Goal: Information Seeking & Learning: Learn about a topic

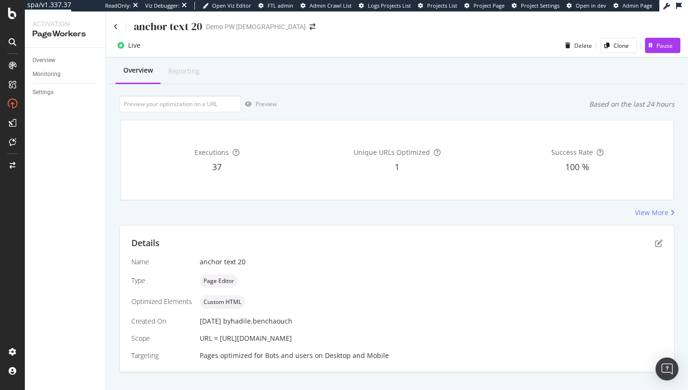
click at [113, 26] on div "anchor text 20 Demo PW Hadile" at bounding box center [397, 22] width 582 height 22
click at [116, 26] on icon at bounding box center [116, 26] width 4 height 7
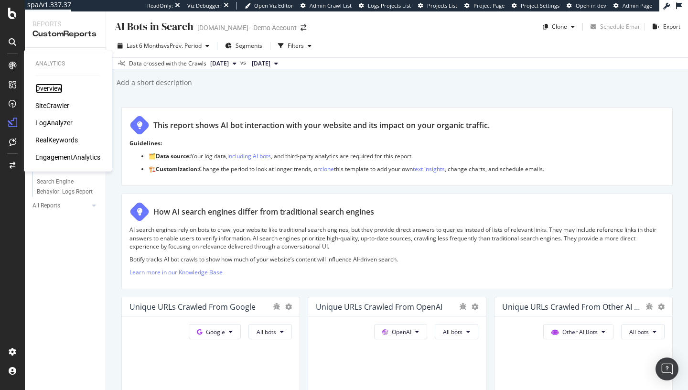
click at [43, 87] on div "Overview" at bounding box center [48, 89] width 27 height 10
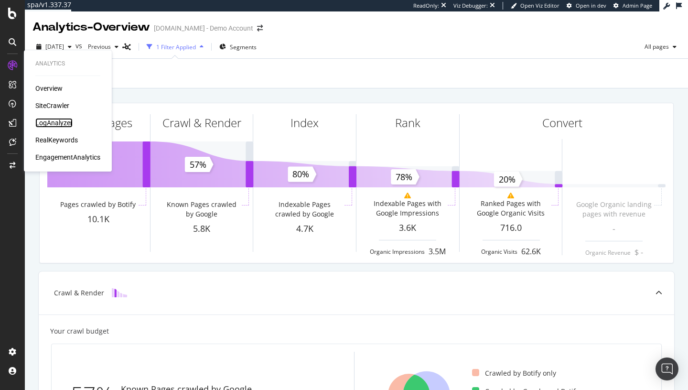
click at [57, 125] on div "LogAnalyzer" at bounding box center [53, 123] width 37 height 10
click at [42, 122] on div "LogAnalyzer" at bounding box center [53, 123] width 37 height 10
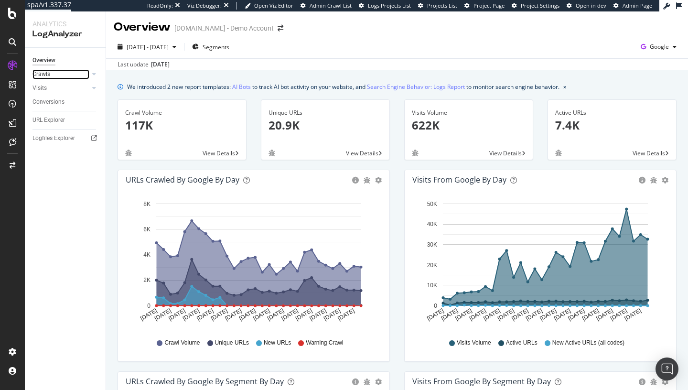
click at [61, 76] on link "Crawls" at bounding box center [60, 74] width 57 height 10
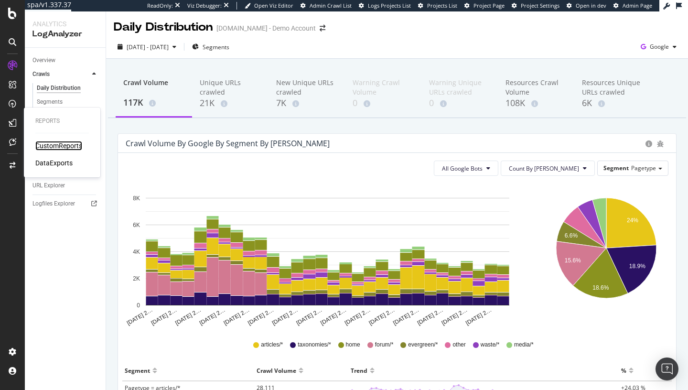
click at [48, 148] on div "CustomReports" at bounding box center [58, 146] width 47 height 10
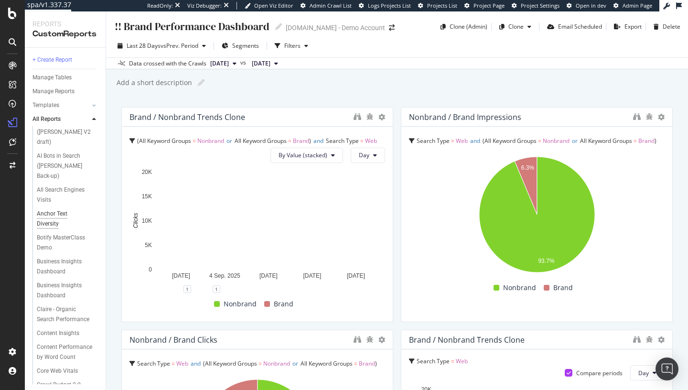
scroll to position [721, 0]
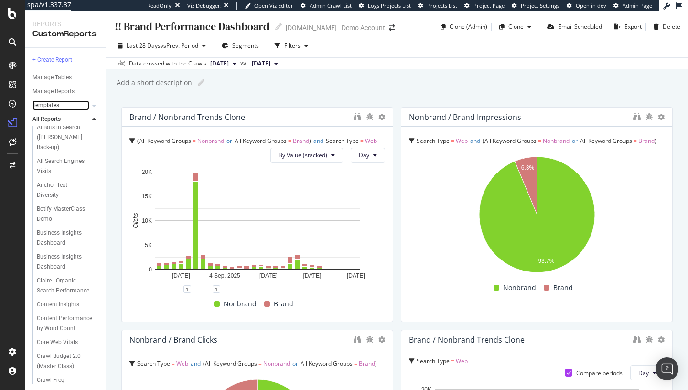
click at [87, 104] on div at bounding box center [85, 106] width 10 height 10
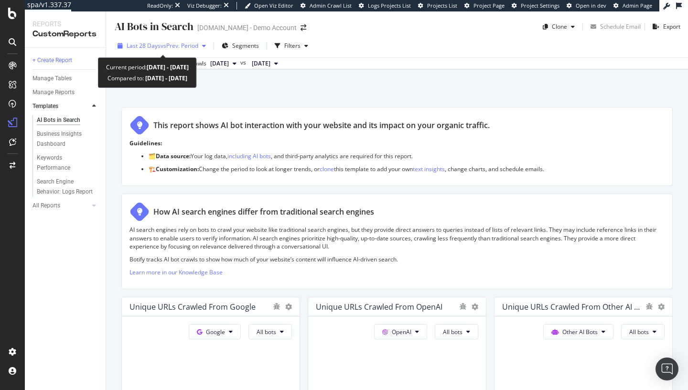
click at [182, 52] on div "Last 28 Days vs Prev. Period" at bounding box center [162, 46] width 96 height 14
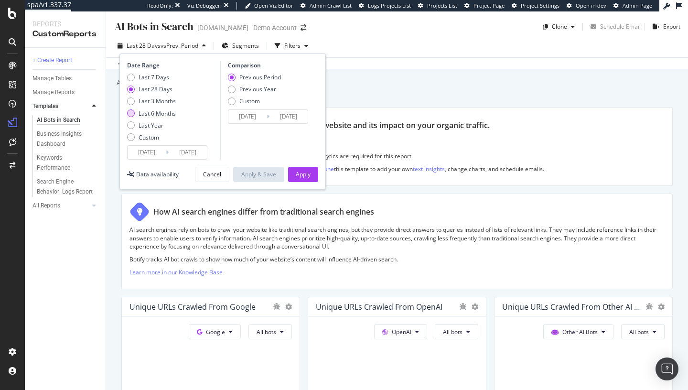
click at [157, 116] on div "Last 6 Months" at bounding box center [157, 113] width 37 height 8
type input "[DATE]"
click at [300, 173] on div "Apply" at bounding box center [303, 174] width 15 height 8
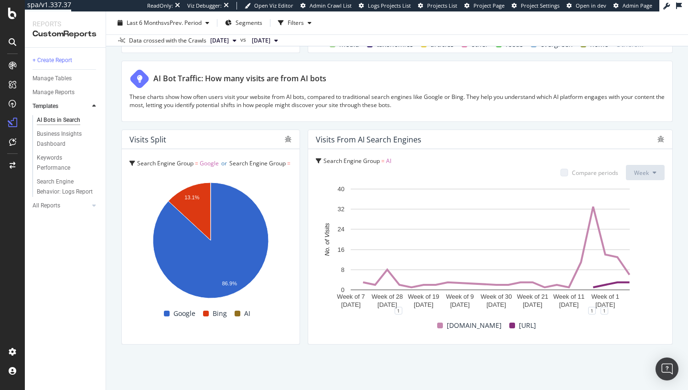
scroll to position [1649, 0]
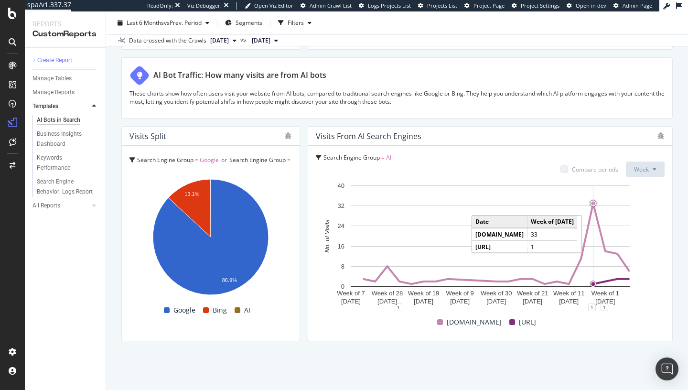
click at [594, 204] on circle "A chart." at bounding box center [593, 204] width 4 height 4
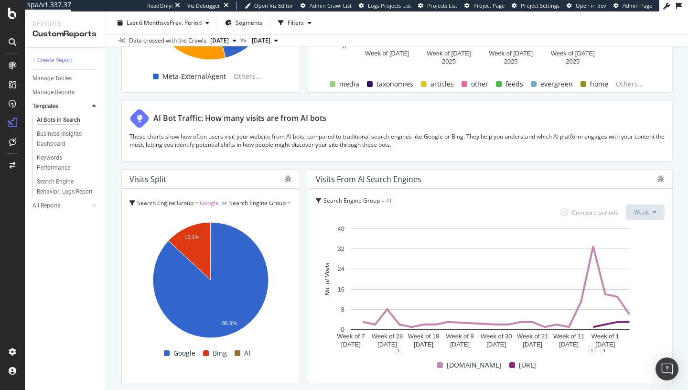
scroll to position [1613, 0]
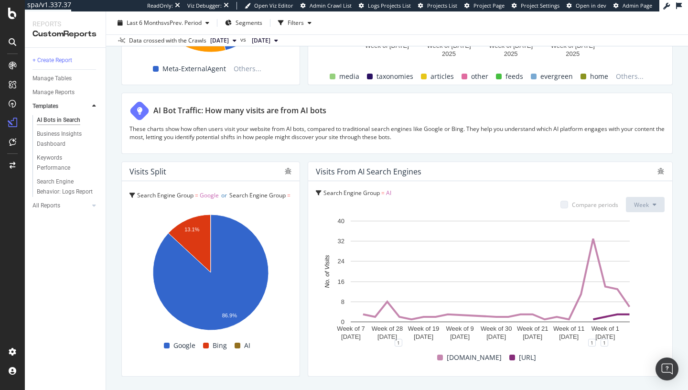
click at [259, 196] on span "Search Engine Group" at bounding box center [257, 195] width 56 height 8
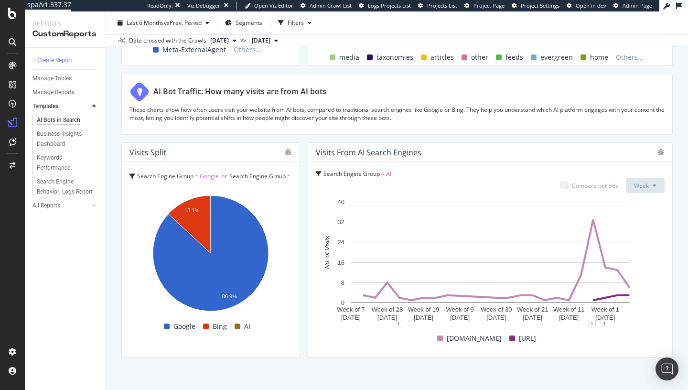
scroll to position [1649, 0]
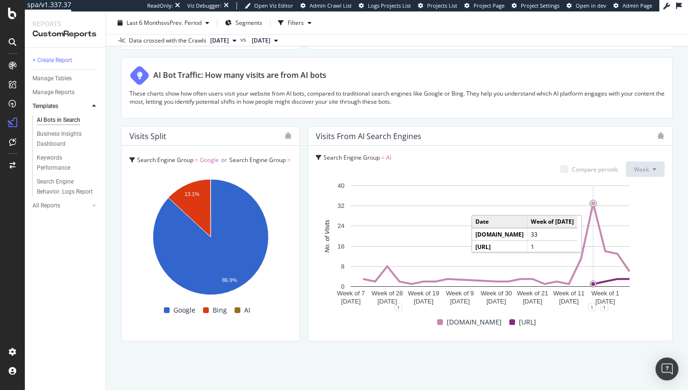
click at [592, 207] on circle "A chart." at bounding box center [593, 204] width 8 height 8
click at [595, 202] on circle "A chart." at bounding box center [593, 203] width 6 height 6
click at [594, 200] on circle "A chart." at bounding box center [592, 203] width 7 height 7
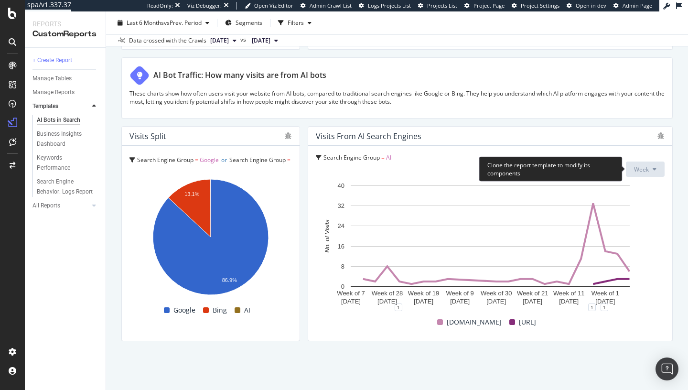
click at [638, 162] on button "Week" at bounding box center [645, 168] width 39 height 15
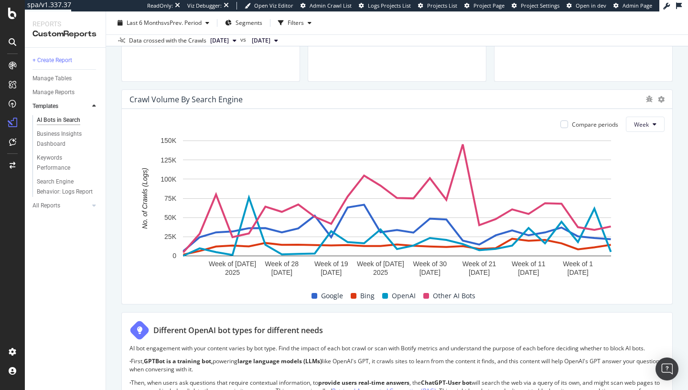
scroll to position [0, 0]
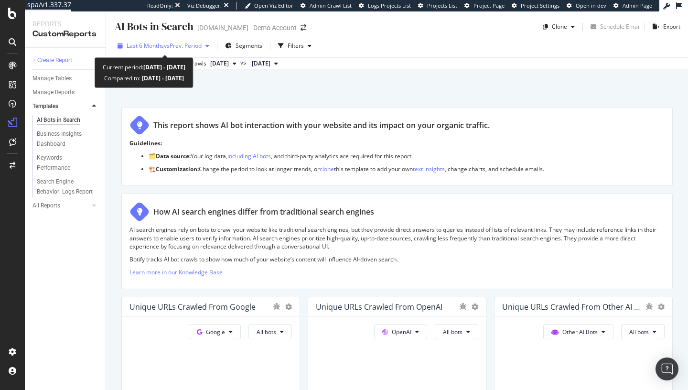
click at [180, 47] on span "vs Prev. Period" at bounding box center [183, 46] width 38 height 8
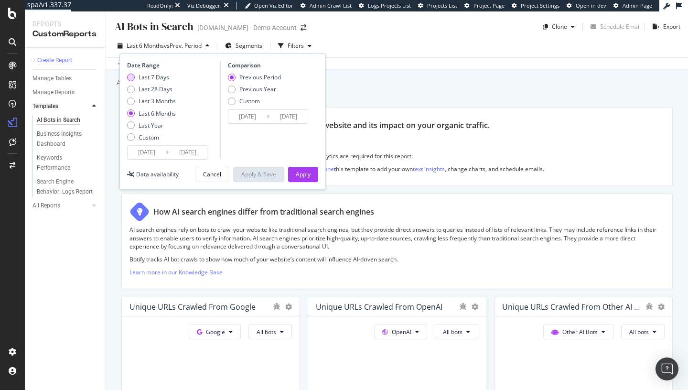
click at [153, 79] on div "Last 7 Days" at bounding box center [154, 77] width 31 height 8
type input "[DATE]"
click at [295, 172] on button "Apply" at bounding box center [303, 174] width 30 height 15
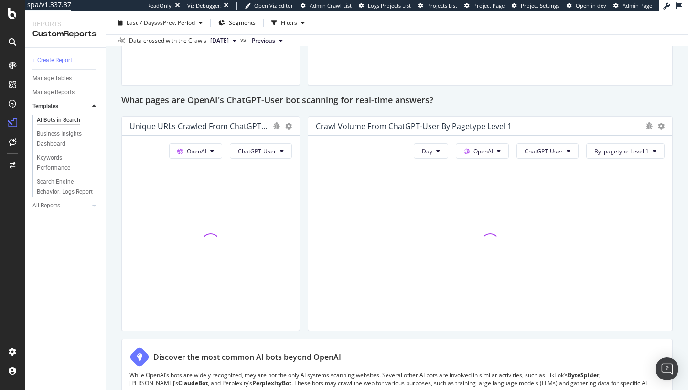
scroll to position [1649, 0]
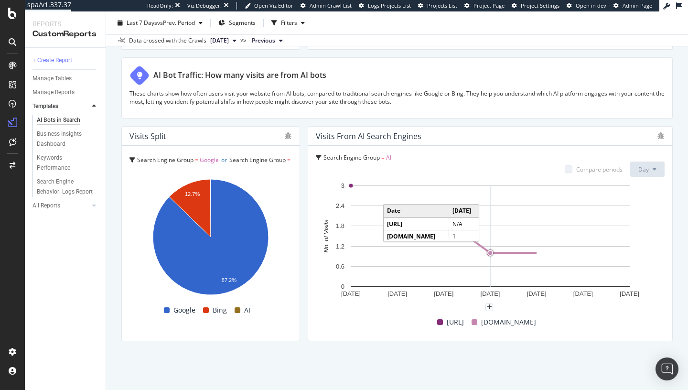
click at [488, 249] on circle "A chart." at bounding box center [490, 253] width 8 height 8
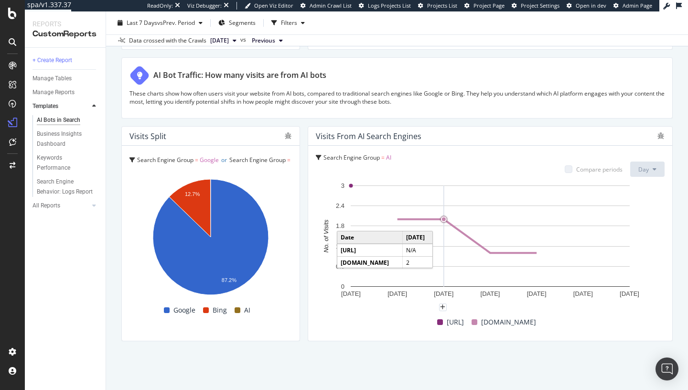
click at [445, 219] on circle "A chart." at bounding box center [444, 219] width 4 height 4
click at [634, 168] on button "Day" at bounding box center [647, 168] width 34 height 15
click at [444, 216] on circle "A chart." at bounding box center [443, 219] width 7 height 7
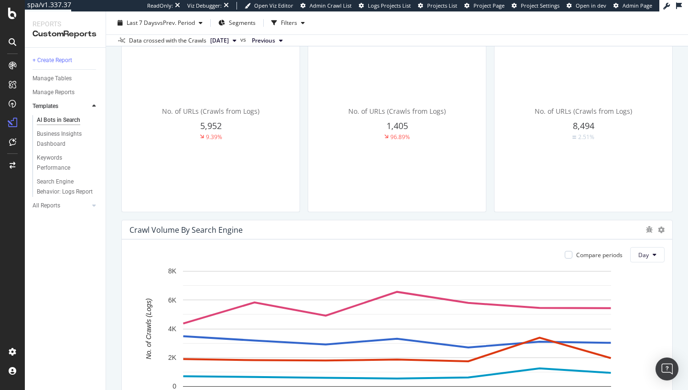
scroll to position [0, 0]
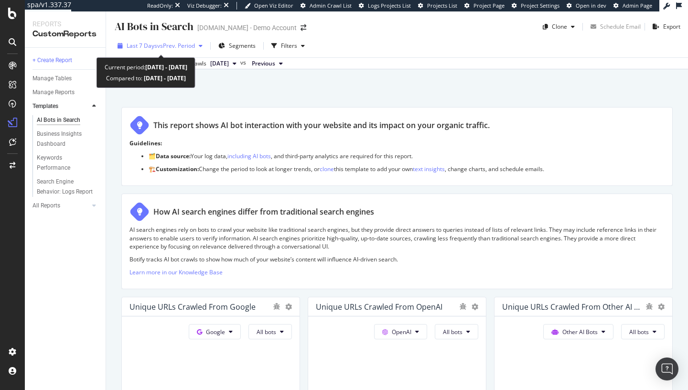
click at [191, 51] on div "Last 7 Days vs Prev. Period" at bounding box center [160, 46] width 93 height 14
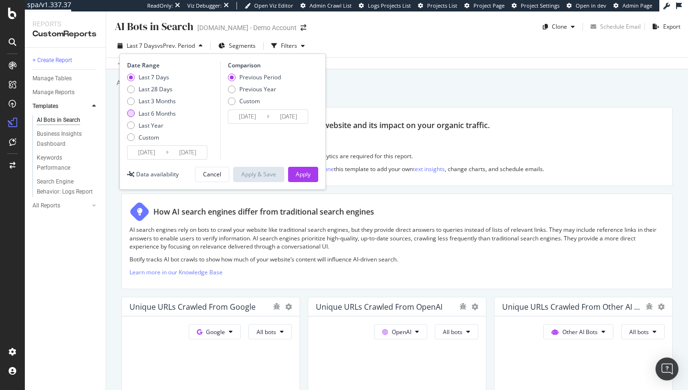
click at [160, 115] on div "Last 6 Months" at bounding box center [157, 113] width 37 height 8
type input "[DATE]"
click at [295, 170] on button "Apply" at bounding box center [303, 174] width 30 height 15
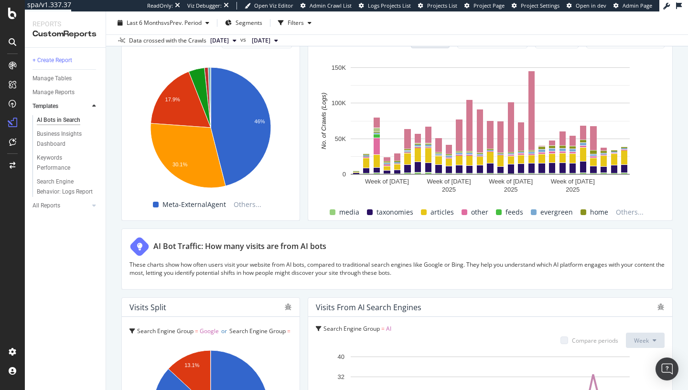
scroll to position [1639, 0]
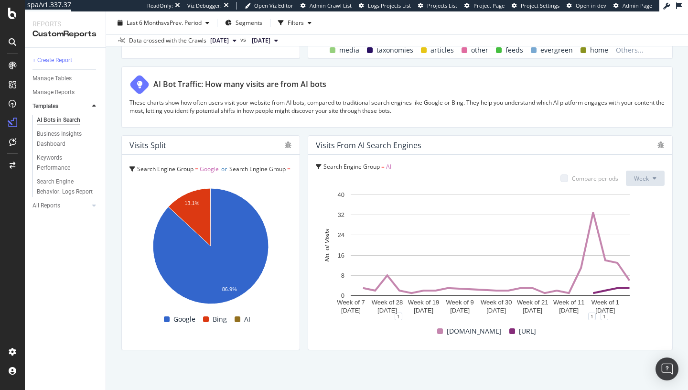
click at [385, 166] on span "Search Engine Group = AI" at bounding box center [357, 166] width 68 height 8
click at [414, 176] on div "Search Engine Group = AI Compare periods Week" at bounding box center [490, 173] width 349 height 23
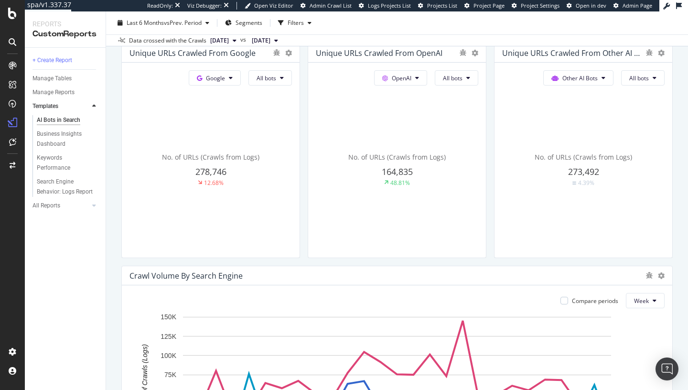
scroll to position [230, 0]
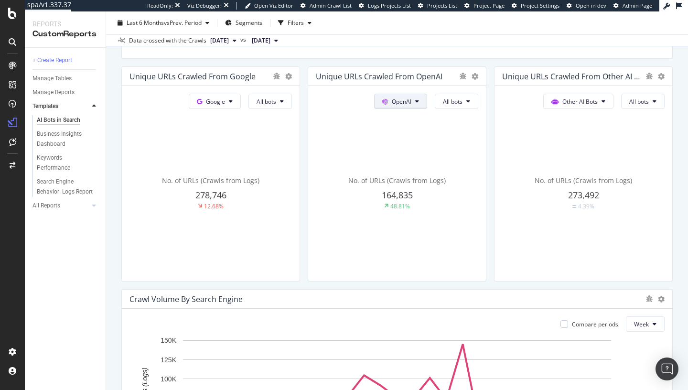
click at [408, 94] on button "OpenAI" at bounding box center [400, 101] width 53 height 15
click at [411, 97] on button "OpenAI" at bounding box center [400, 101] width 53 height 15
click at [450, 108] on button "All bots" at bounding box center [456, 101] width 43 height 15
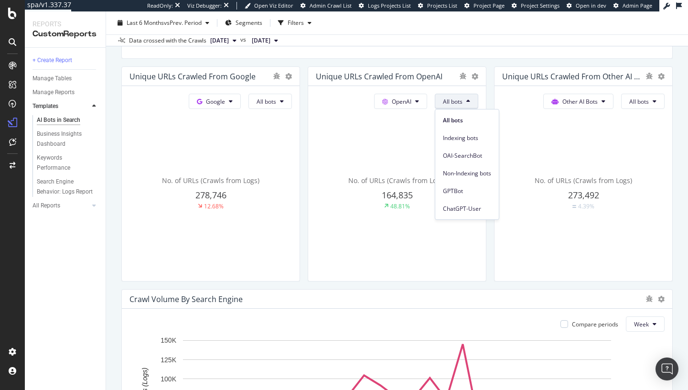
click at [407, 147] on div "No. of URLs (Crawls from Logs) 164,835 48.81%" at bounding box center [397, 193] width 162 height 160
click at [457, 102] on span "All bots" at bounding box center [453, 101] width 20 height 8
click at [609, 102] on button "Other AI Bots" at bounding box center [578, 101] width 70 height 15
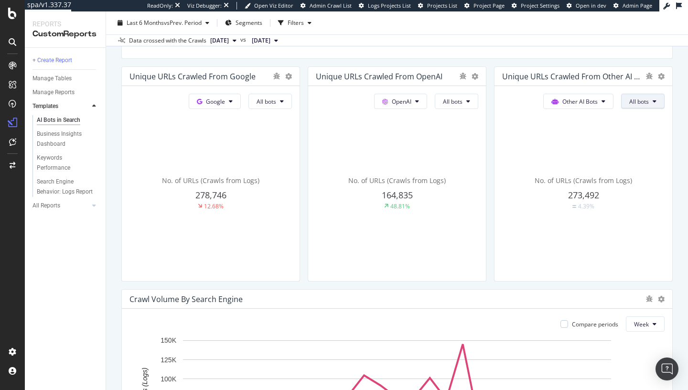
click at [640, 101] on span "All bots" at bounding box center [639, 101] width 20 height 8
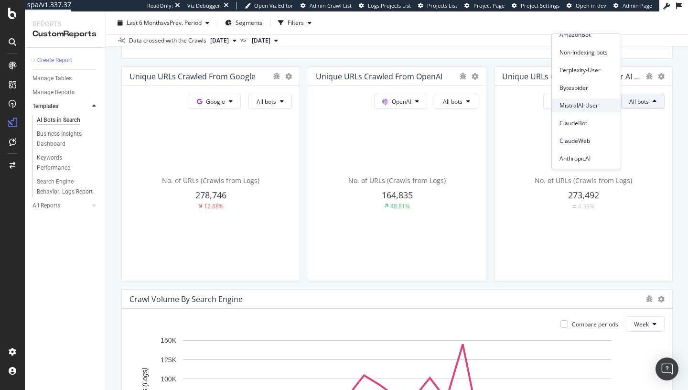
scroll to position [92, 0]
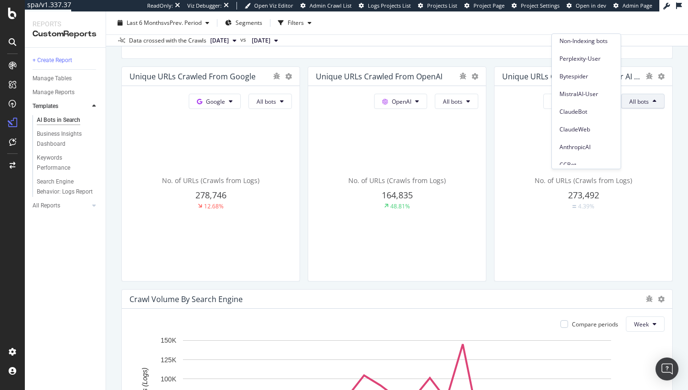
click at [640, 139] on div "No. of URLs (Crawls from Logs) 273,492 4.39%" at bounding box center [583, 193] width 162 height 160
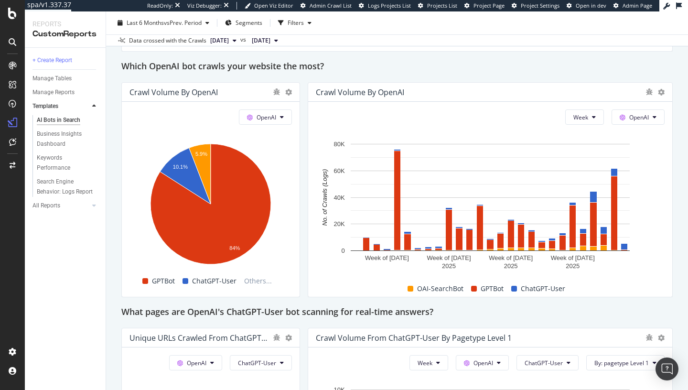
scroll to position [821, 0]
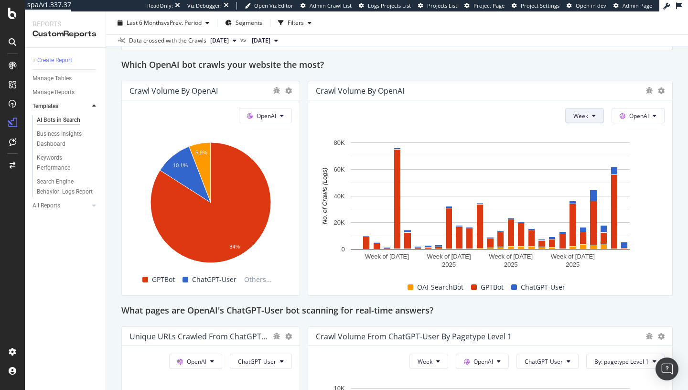
click at [588, 117] on button "Week" at bounding box center [584, 115] width 39 height 15
click at [580, 168] on span "Month" at bounding box center [582, 170] width 17 height 9
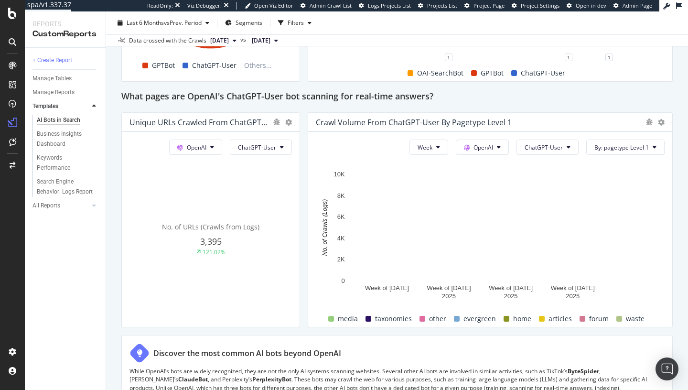
scroll to position [1048, 0]
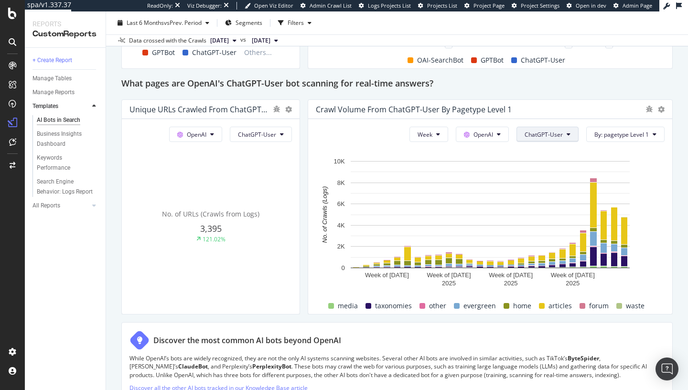
click at [545, 134] on span "ChatGPT-User" at bounding box center [543, 134] width 38 height 8
click at [545, 135] on span "ChatGPT-User" at bounding box center [543, 134] width 38 height 8
click at [437, 130] on button "Week" at bounding box center [428, 134] width 39 height 15
click at [429, 187] on span "Month" at bounding box center [427, 188] width 17 height 9
